Goal: Task Accomplishment & Management: Use online tool/utility

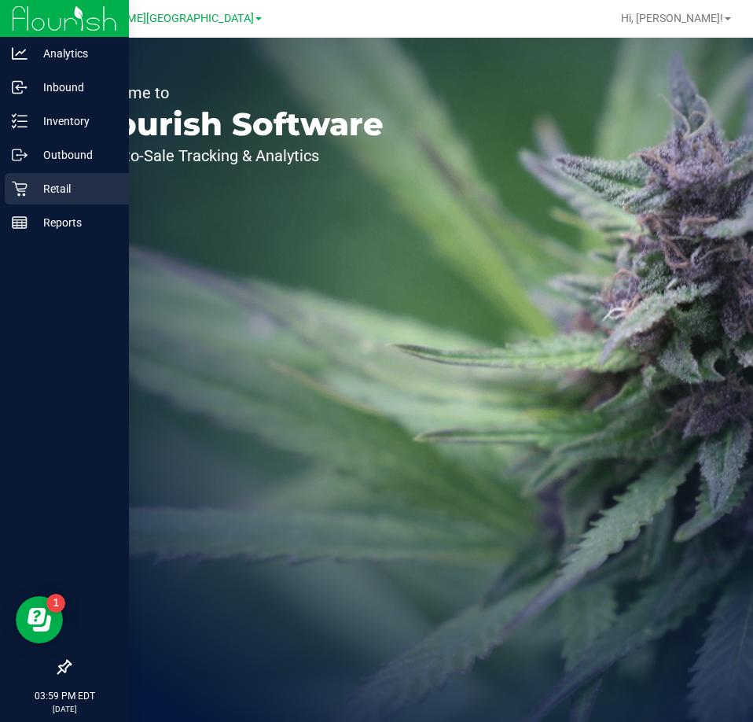
click at [13, 196] on icon at bounding box center [20, 189] width 16 height 16
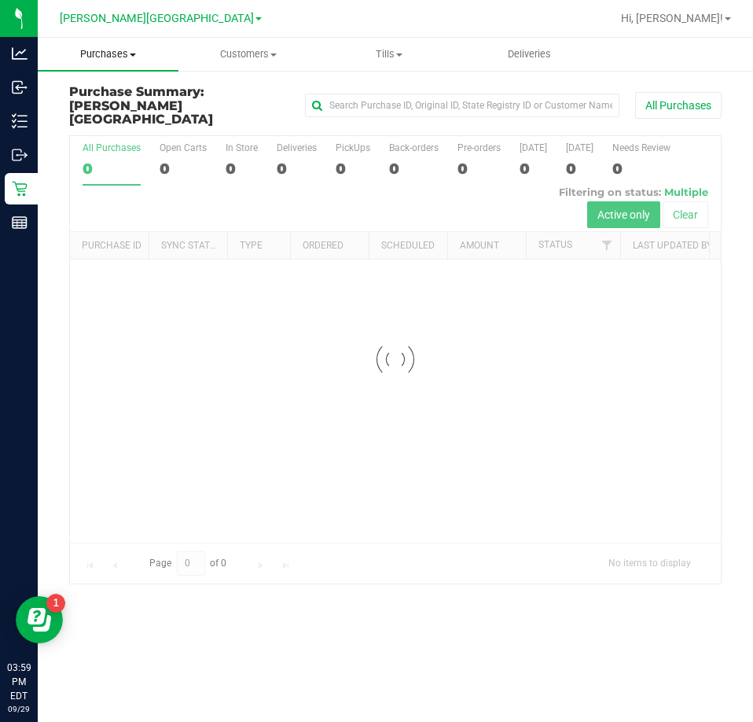
click at [116, 53] on span "Purchases" at bounding box center [108, 54] width 141 height 14
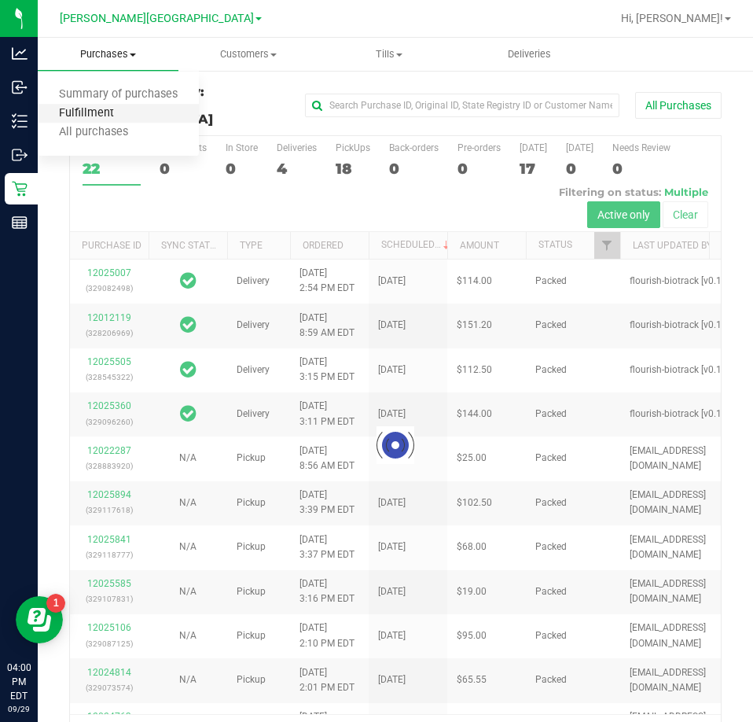
click at [93, 109] on span "Fulfillment" at bounding box center [87, 113] width 98 height 13
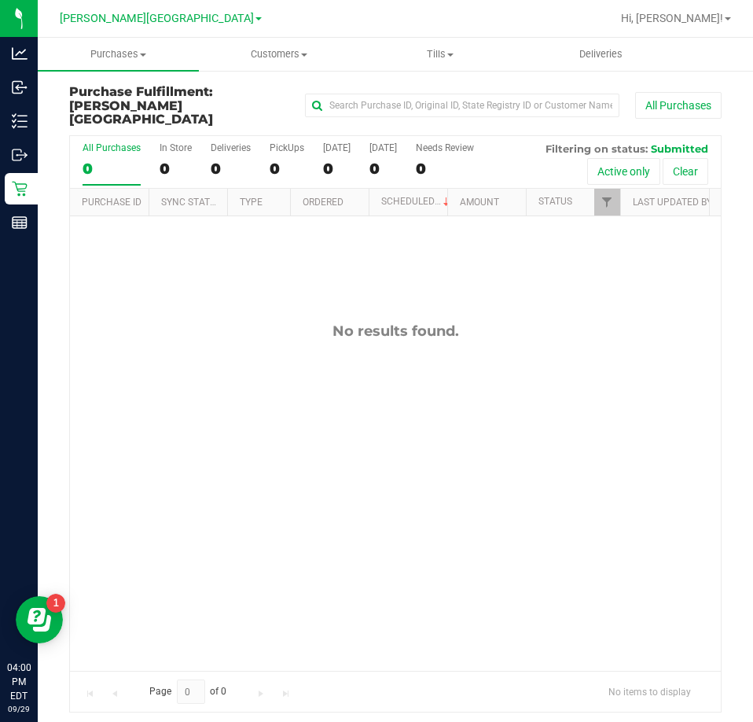
click at [291, 4] on div at bounding box center [447, 18] width 330 height 31
click at [179, 276] on div "No results found." at bounding box center [395, 496] width 651 height 561
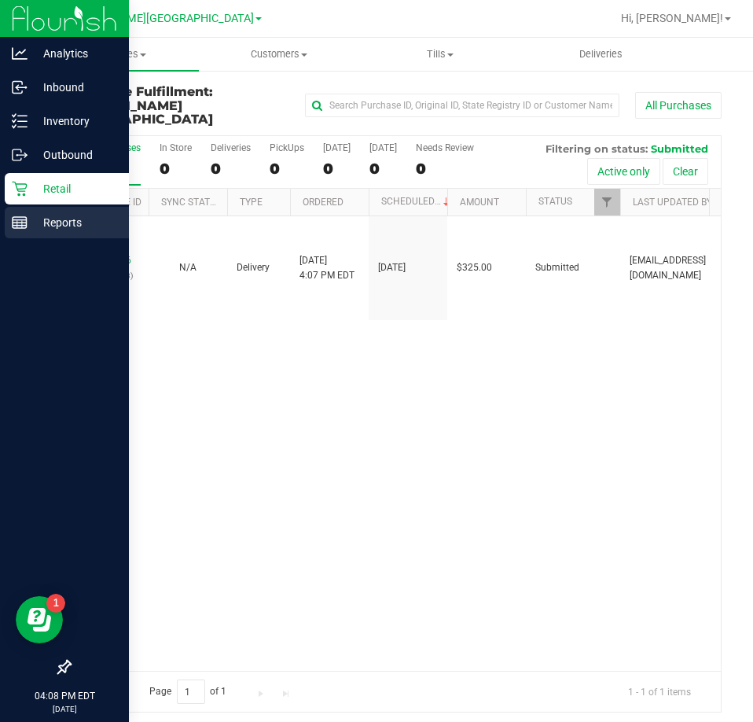
click at [27, 232] on div "Reports" at bounding box center [67, 222] width 124 height 31
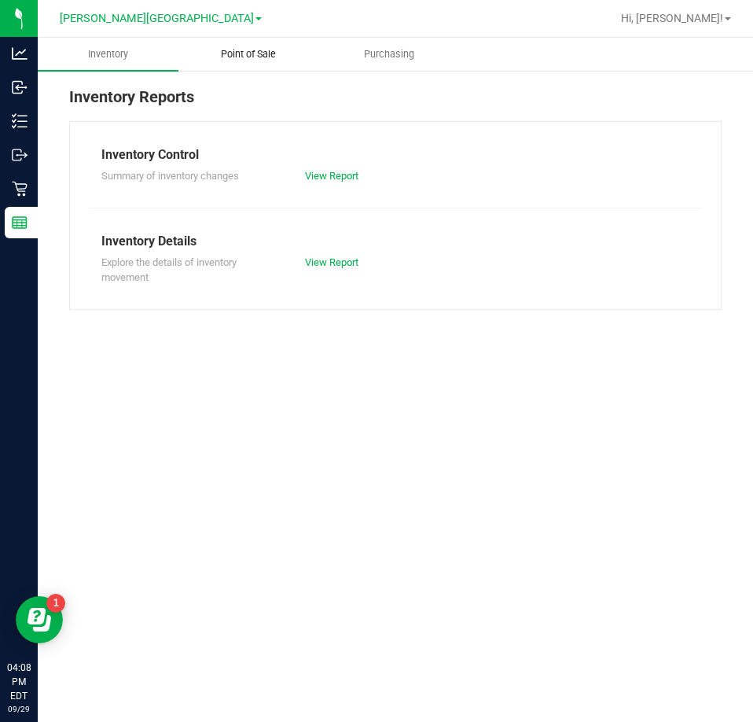
click at [252, 53] on span "Point of Sale" at bounding box center [249, 54] width 98 height 14
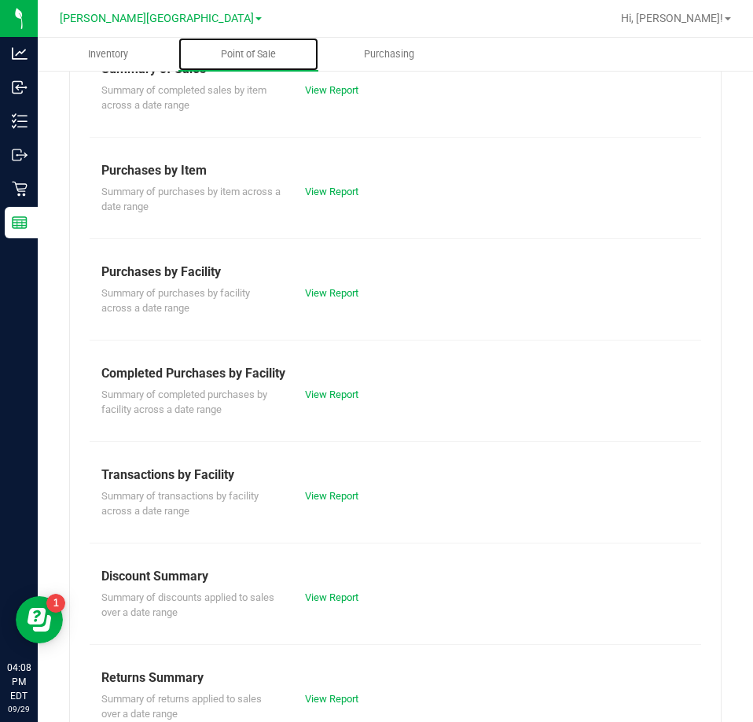
scroll to position [212, 0]
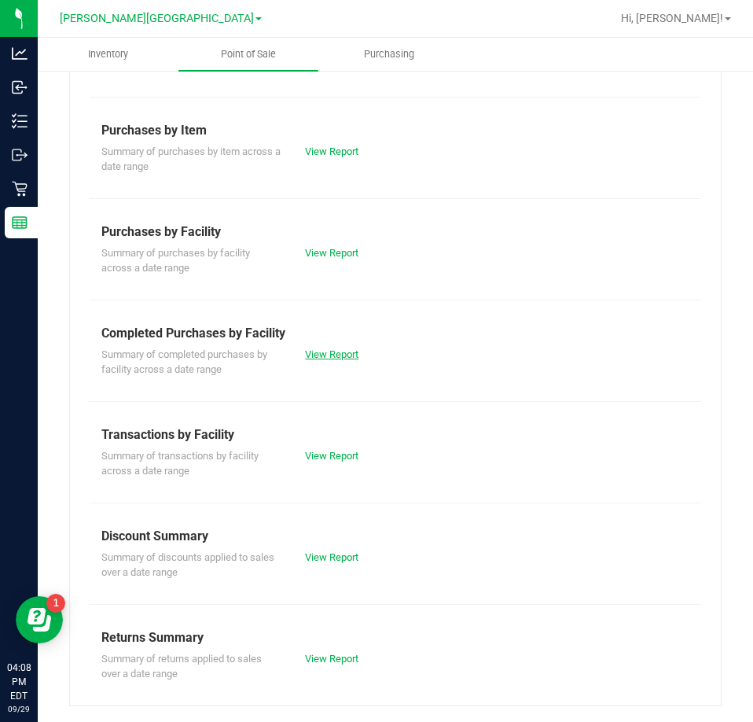
click at [326, 355] on link "View Report" at bounding box center [331, 354] width 53 height 12
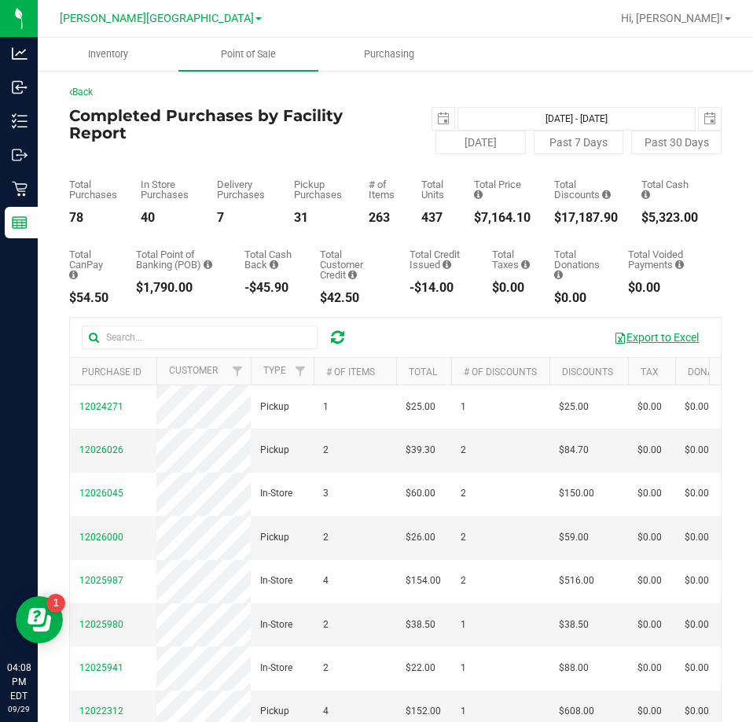
click at [628, 340] on button "Export to Excel" at bounding box center [656, 337] width 105 height 27
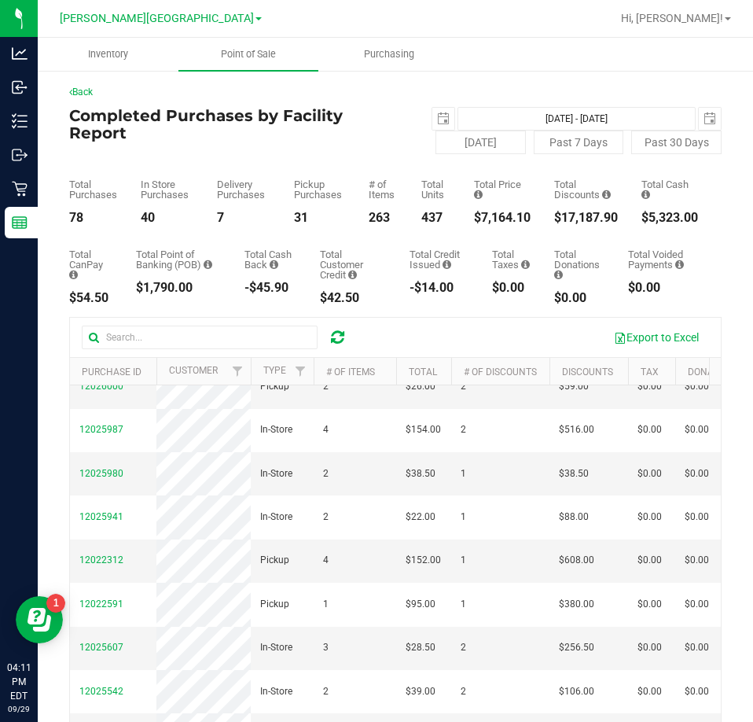
scroll to position [157, 0]
